Goal: Communication & Community: Answer question/provide support

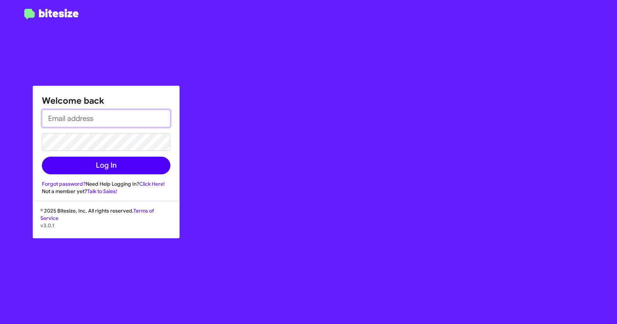
type input "[EMAIL_ADDRESS][DOMAIN_NAME]"
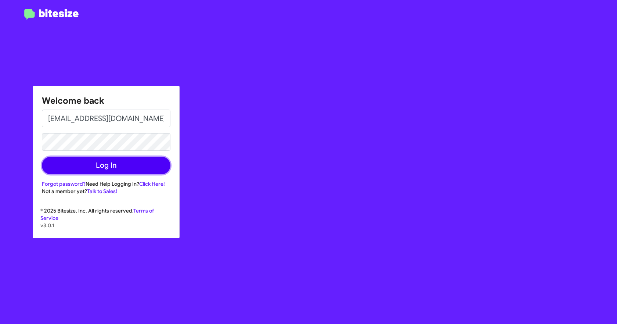
click at [112, 164] on button "Log In" at bounding box center [106, 165] width 129 height 18
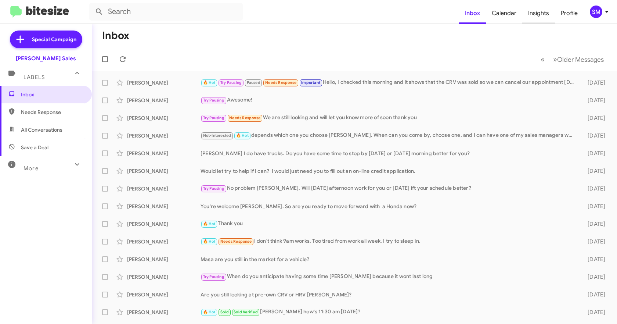
click at [540, 12] on span "Insights" at bounding box center [538, 13] width 33 height 21
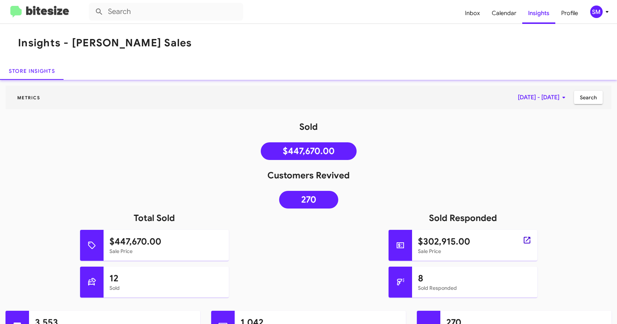
click at [523, 239] on icon at bounding box center [527, 239] width 9 height 9
type input "in:sold-verified"
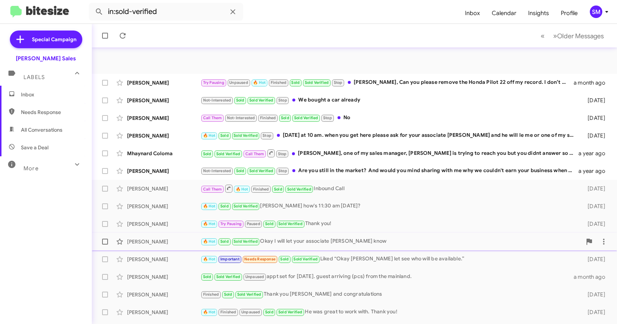
scroll to position [103, 0]
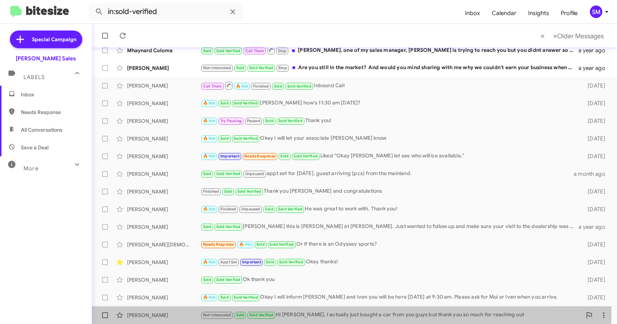
click at [162, 312] on div "[PERSON_NAME]" at bounding box center [163, 314] width 73 height 7
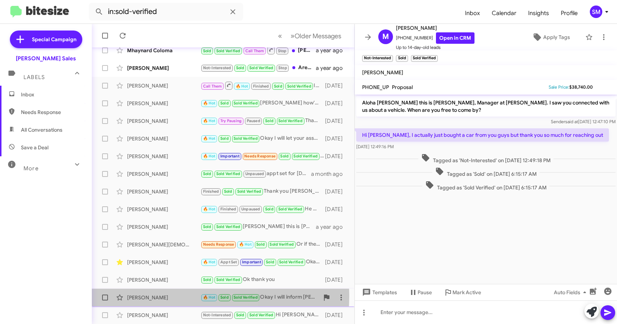
click at [163, 295] on div "[PERSON_NAME]" at bounding box center [163, 296] width 73 height 7
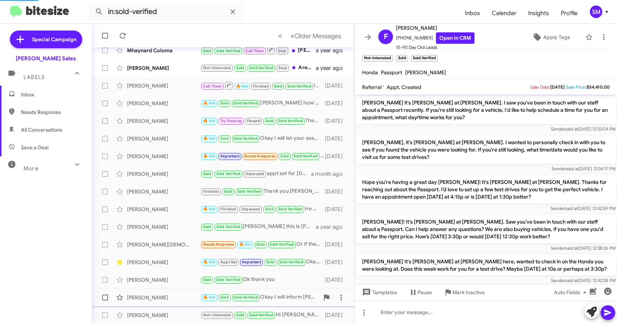
scroll to position [501, 0]
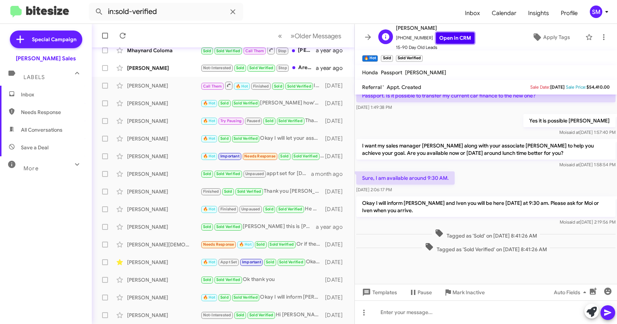
click at [453, 34] on link "Open in CRM" at bounding box center [455, 37] width 39 height 11
click at [149, 277] on div "[PERSON_NAME]" at bounding box center [163, 279] width 73 height 7
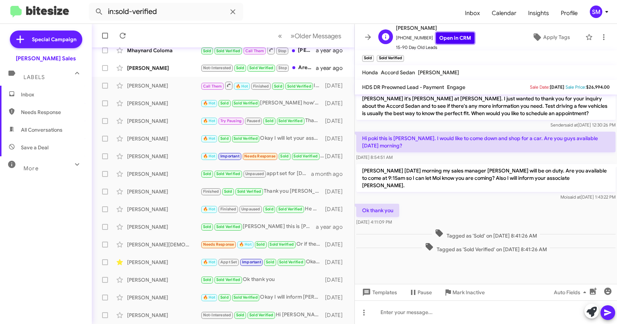
click at [451, 37] on link "Open in CRM" at bounding box center [455, 37] width 39 height 11
click at [153, 260] on div "[PERSON_NAME]" at bounding box center [163, 261] width 73 height 7
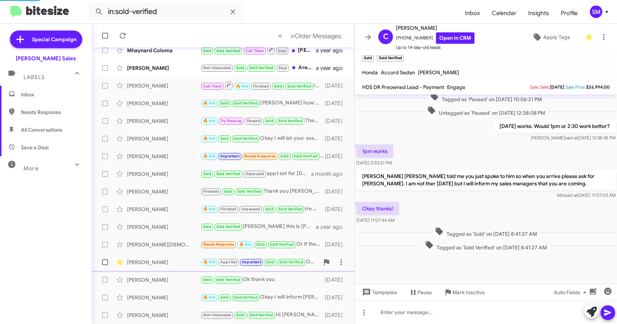
scroll to position [267, 0]
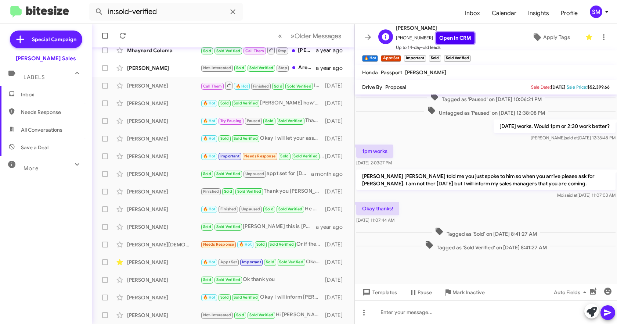
click at [453, 35] on link "Open in CRM" at bounding box center [455, 37] width 39 height 11
click at [153, 242] on div "[PERSON_NAME][DEMOGRAPHIC_DATA]" at bounding box center [163, 244] width 73 height 7
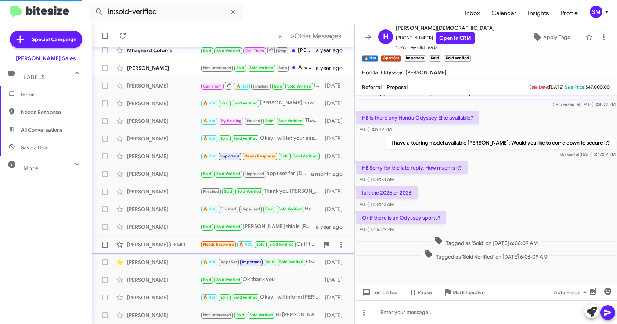
scroll to position [198, 0]
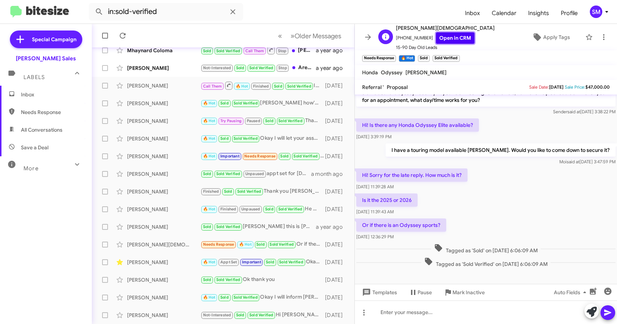
click at [463, 37] on link "Open in CRM" at bounding box center [455, 37] width 39 height 11
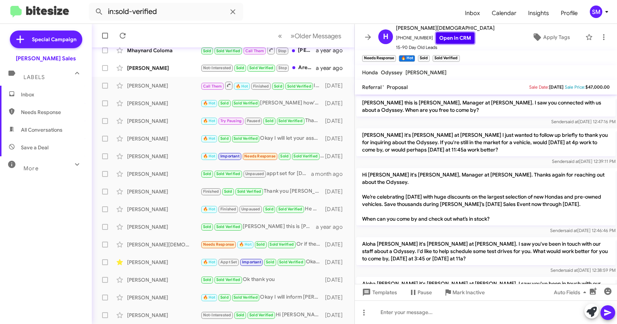
scroll to position [172, 0]
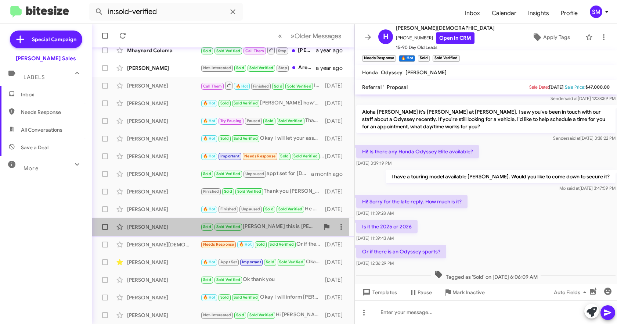
click at [148, 225] on div "[PERSON_NAME]" at bounding box center [163, 226] width 73 height 7
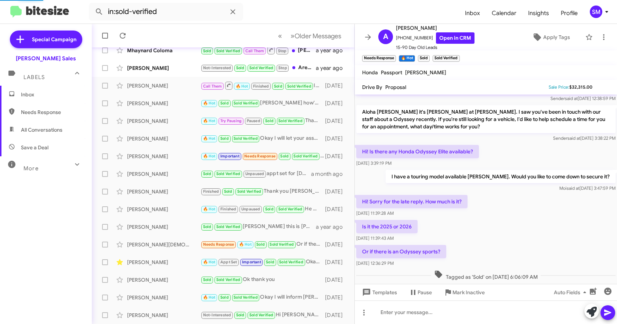
scroll to position [154, 0]
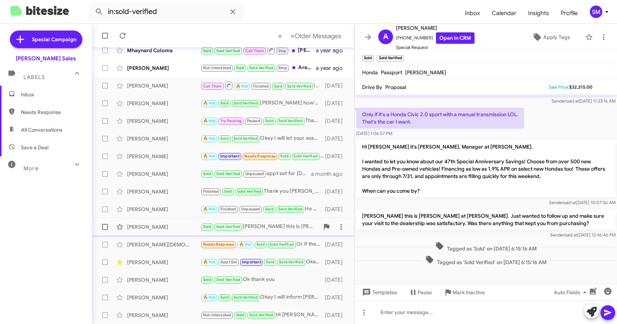
click at [157, 226] on div "[PERSON_NAME]" at bounding box center [163, 226] width 73 height 7
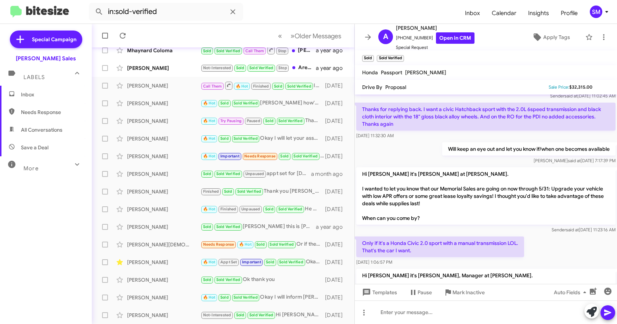
scroll to position [0, 0]
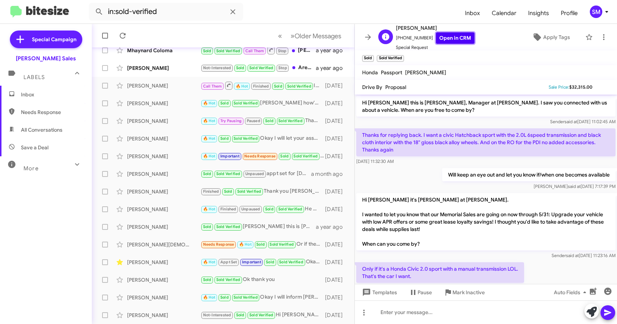
click at [448, 35] on link "Open in CRM" at bounding box center [455, 37] width 39 height 11
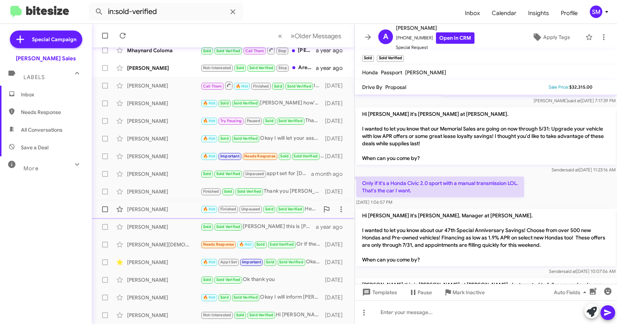
click at [154, 206] on div "[PERSON_NAME]" at bounding box center [163, 208] width 73 height 7
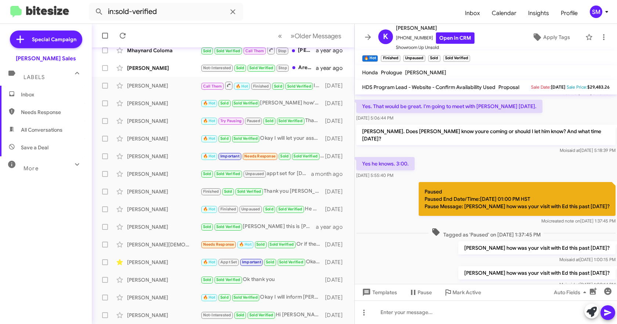
scroll to position [298, 0]
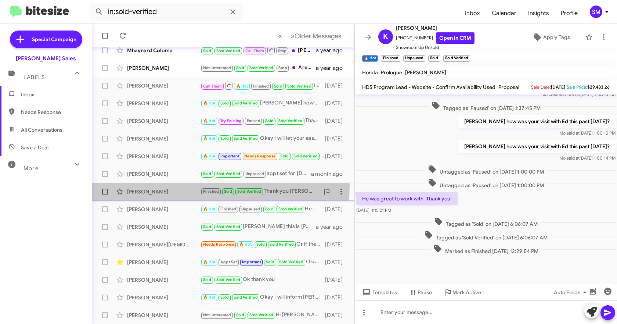
click at [153, 185] on div "[PERSON_NAME] Finished Sold Sold Verified Thank you [PERSON_NAME] and congratul…" at bounding box center [223, 191] width 251 height 15
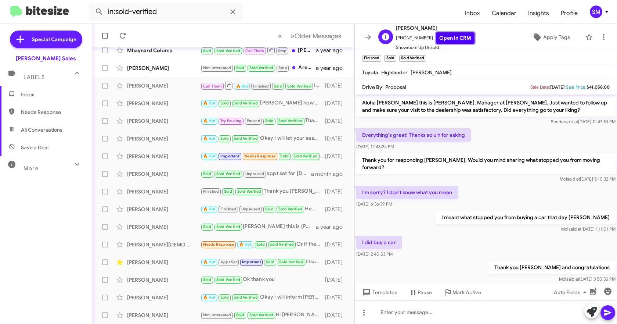
click at [445, 35] on link "Open in CRM" at bounding box center [455, 37] width 39 height 11
click at [147, 172] on div "[PERSON_NAME]" at bounding box center [163, 173] width 73 height 7
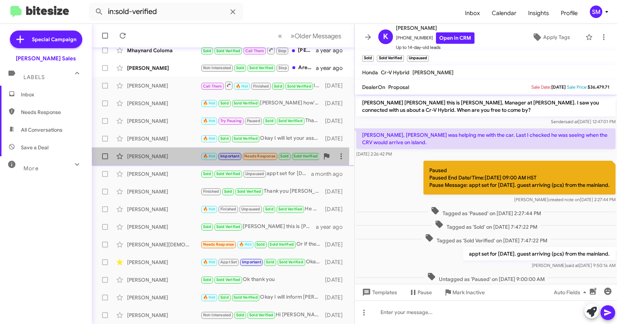
click at [159, 154] on div "[PERSON_NAME]" at bounding box center [163, 155] width 73 height 7
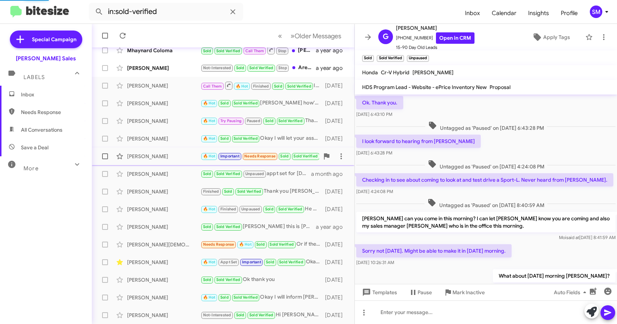
scroll to position [327, 0]
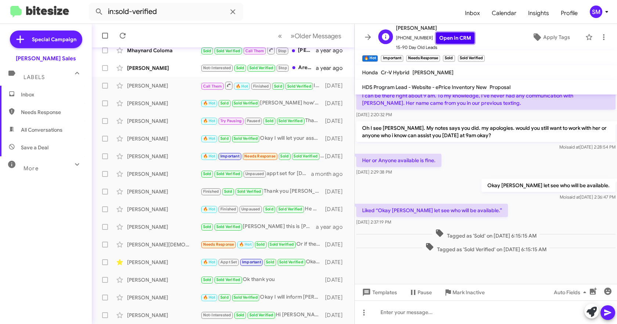
click at [450, 34] on link "Open in CRM" at bounding box center [455, 37] width 39 height 11
click at [484, 55] on span "×" at bounding box center [484, 54] width 6 height 9
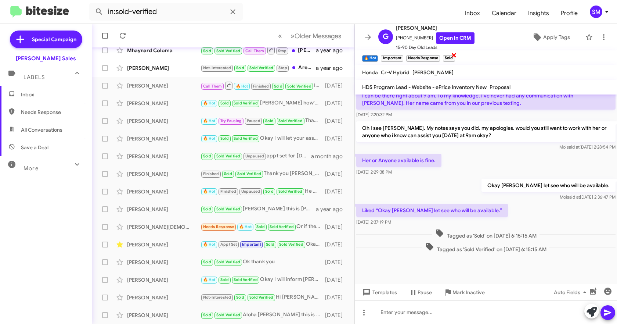
click at [455, 54] on span "×" at bounding box center [454, 54] width 6 height 9
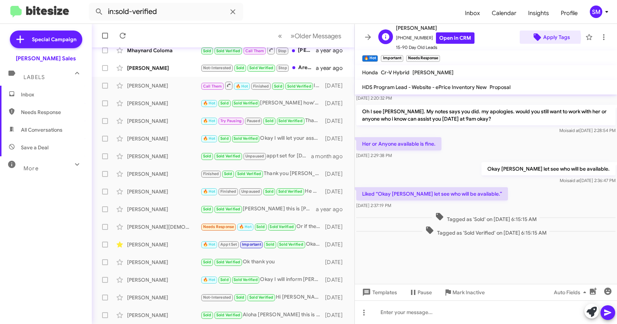
click at [546, 37] on span "Apply Tags" at bounding box center [556, 36] width 27 height 13
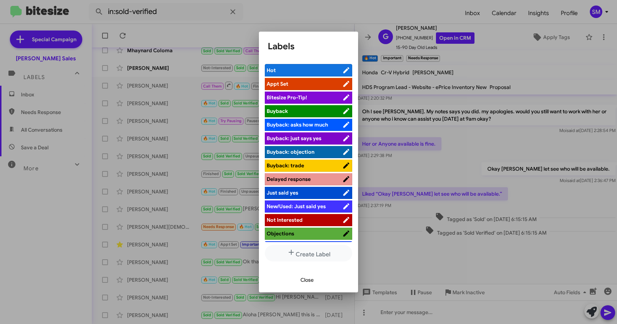
scroll to position [53, 0]
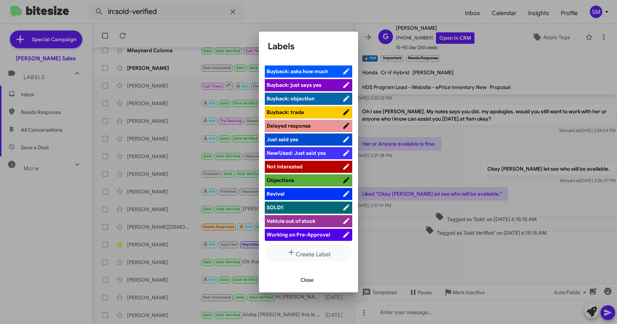
click at [425, 12] on div at bounding box center [308, 162] width 617 height 324
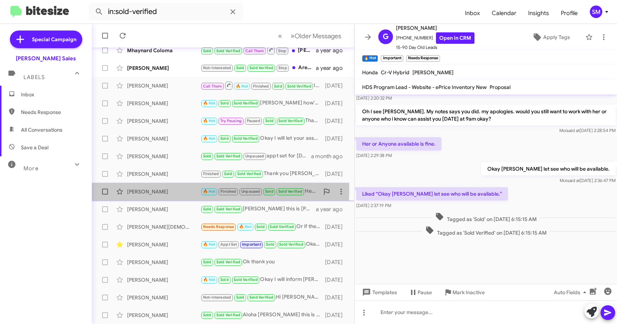
click at [158, 190] on div "[PERSON_NAME]" at bounding box center [163, 191] width 73 height 7
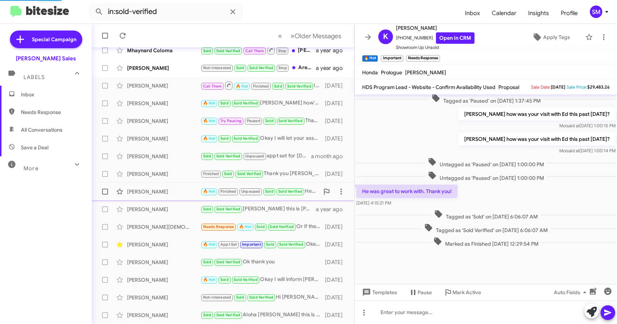
scroll to position [298, 0]
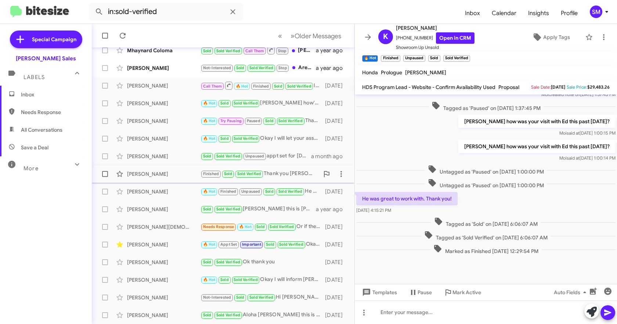
click at [158, 172] on div "[PERSON_NAME]" at bounding box center [163, 173] width 73 height 7
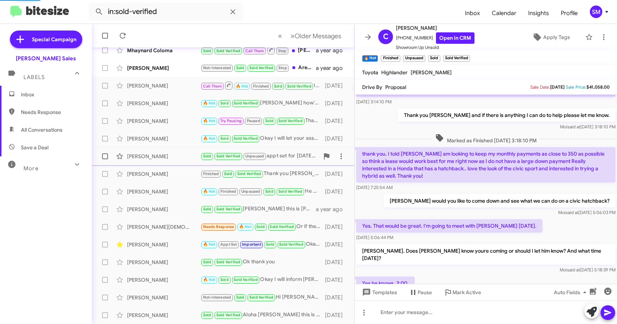
click at [156, 154] on div "[PERSON_NAME]" at bounding box center [163, 155] width 73 height 7
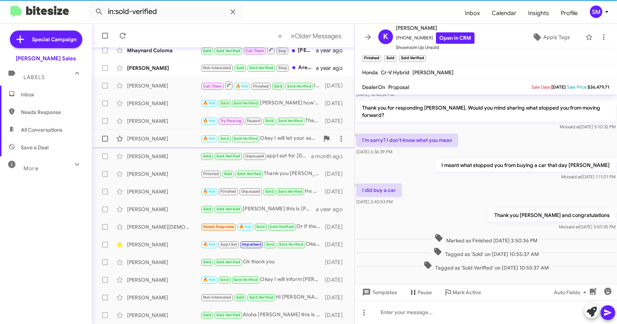
scroll to position [15, 0]
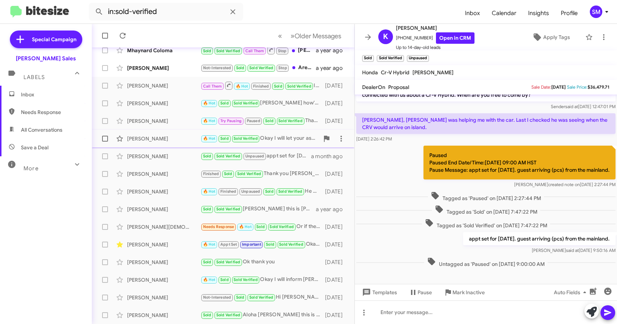
click at [165, 135] on div "[PERSON_NAME]" at bounding box center [163, 138] width 73 height 7
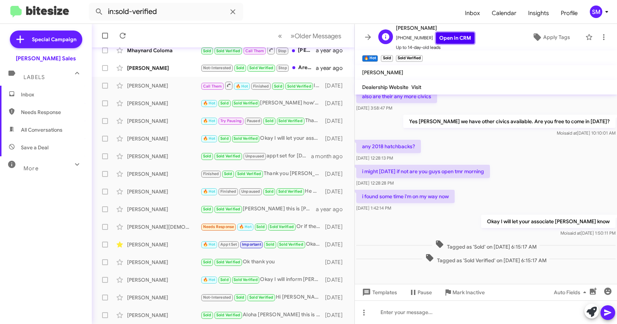
click at [452, 39] on link "Open in CRM" at bounding box center [455, 37] width 39 height 11
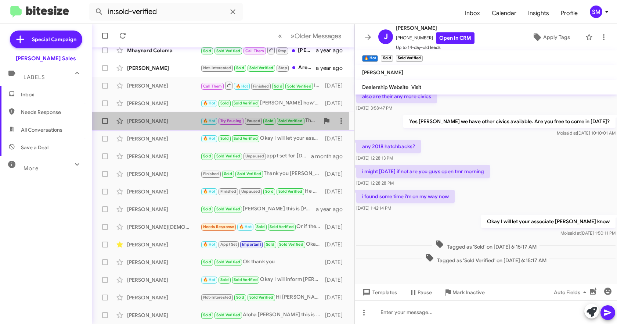
click at [150, 120] on div "[PERSON_NAME]" at bounding box center [163, 120] width 73 height 7
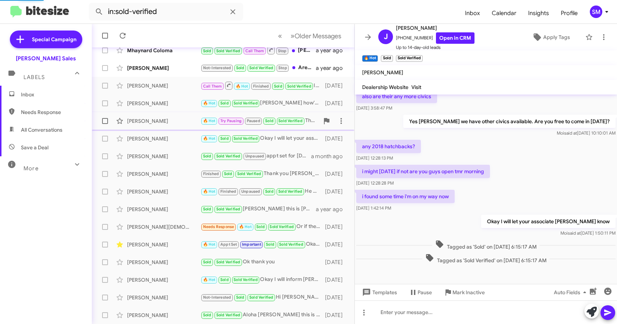
scroll to position [374, 0]
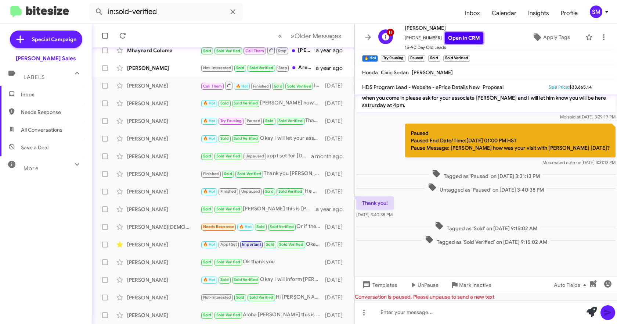
click at [458, 37] on link "Open in CRM" at bounding box center [464, 37] width 39 height 11
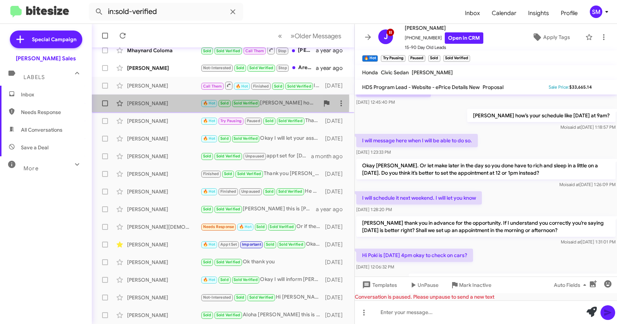
click at [149, 102] on div "[PERSON_NAME]" at bounding box center [163, 103] width 73 height 7
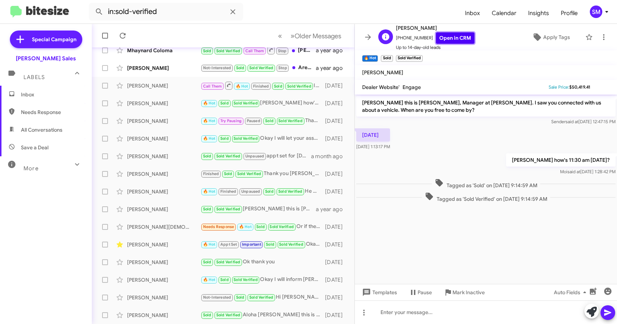
click at [453, 36] on link "Open in CRM" at bounding box center [455, 37] width 39 height 11
click at [153, 85] on div "[PERSON_NAME]" at bounding box center [163, 85] width 73 height 7
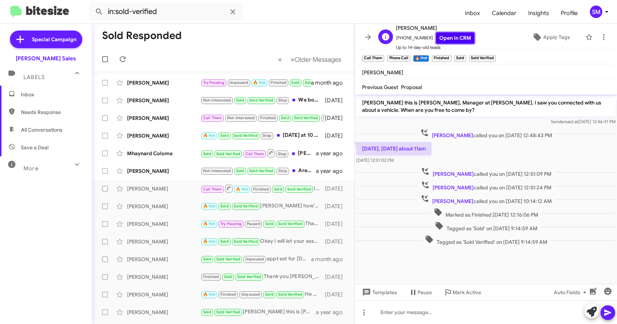
click at [451, 39] on link "Open in CRM" at bounding box center [455, 37] width 39 height 11
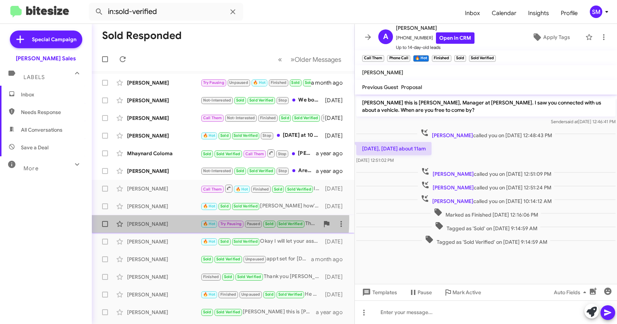
click at [153, 219] on div "[PERSON_NAME] 🔥 Hot Try Pausing Paused Sold Sold Verified Thank you! [DATE]" at bounding box center [223, 223] width 251 height 15
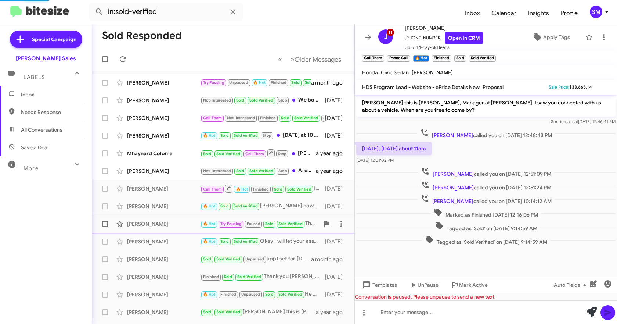
scroll to position [381, 0]
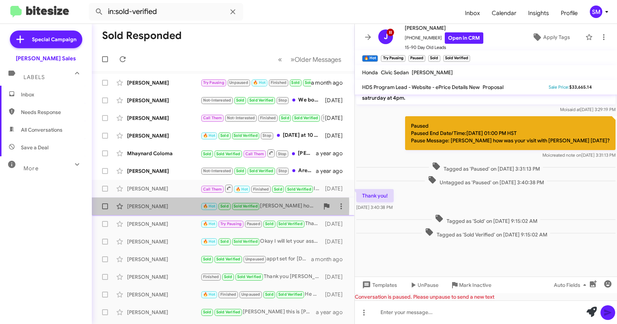
click at [155, 206] on div "[PERSON_NAME]" at bounding box center [163, 205] width 73 height 7
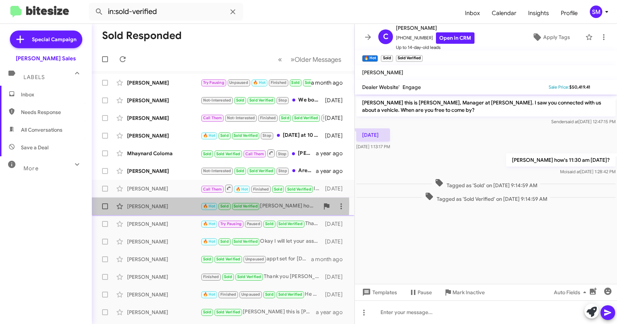
click at [163, 205] on div "[PERSON_NAME]" at bounding box center [163, 205] width 73 height 7
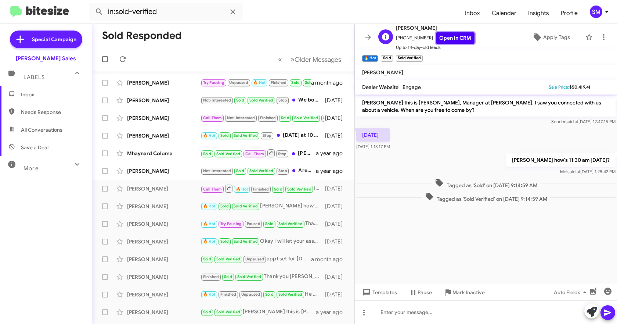
click at [463, 35] on link "Open in CRM" at bounding box center [455, 37] width 39 height 11
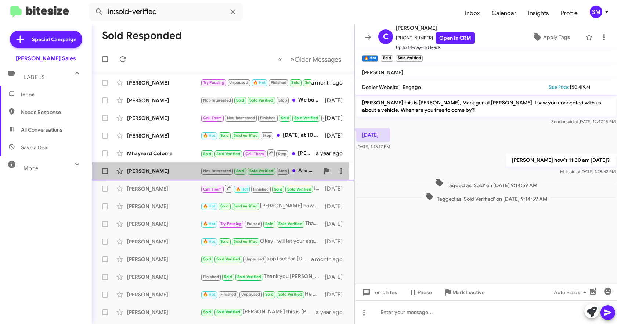
click at [181, 170] on div "[PERSON_NAME]" at bounding box center [163, 170] width 73 height 7
